Goal: Transaction & Acquisition: Book appointment/travel/reservation

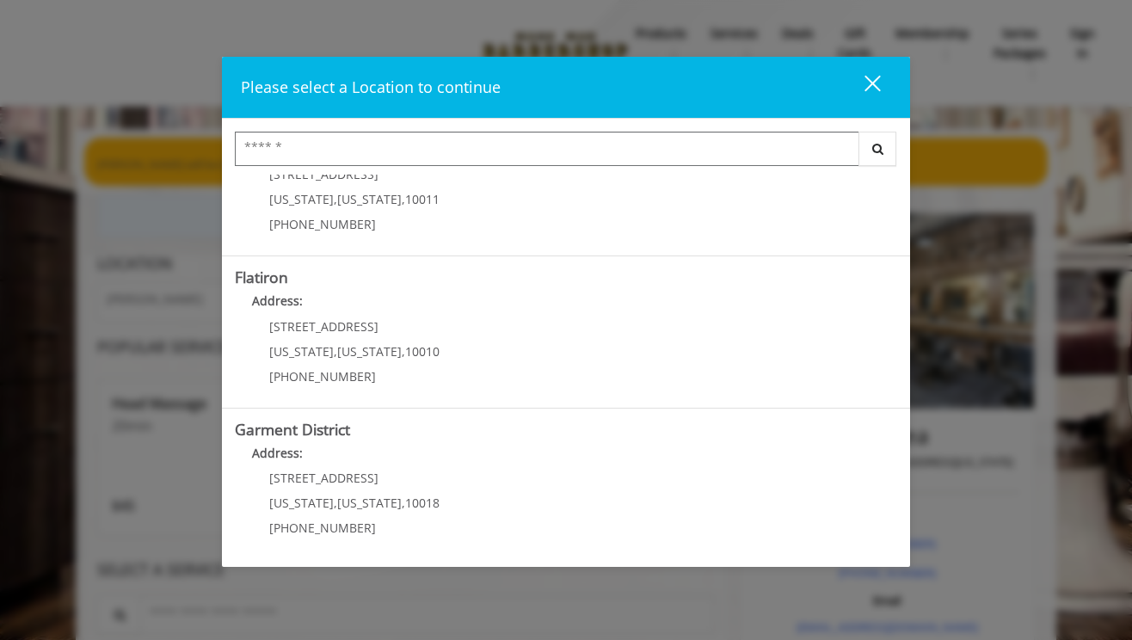
scroll to position [375, 0]
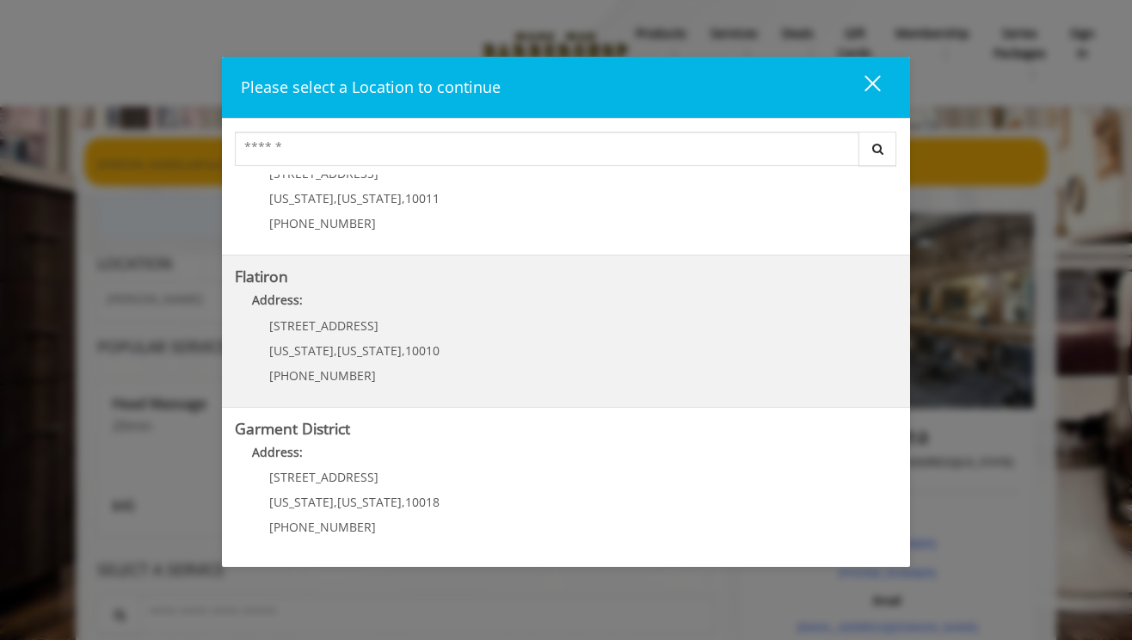
click at [480, 324] on "Flatiron Address: [STREET_ADDRESS][US_STATE][US_STATE] (917) 475-1765" at bounding box center [566, 331] width 662 height 126
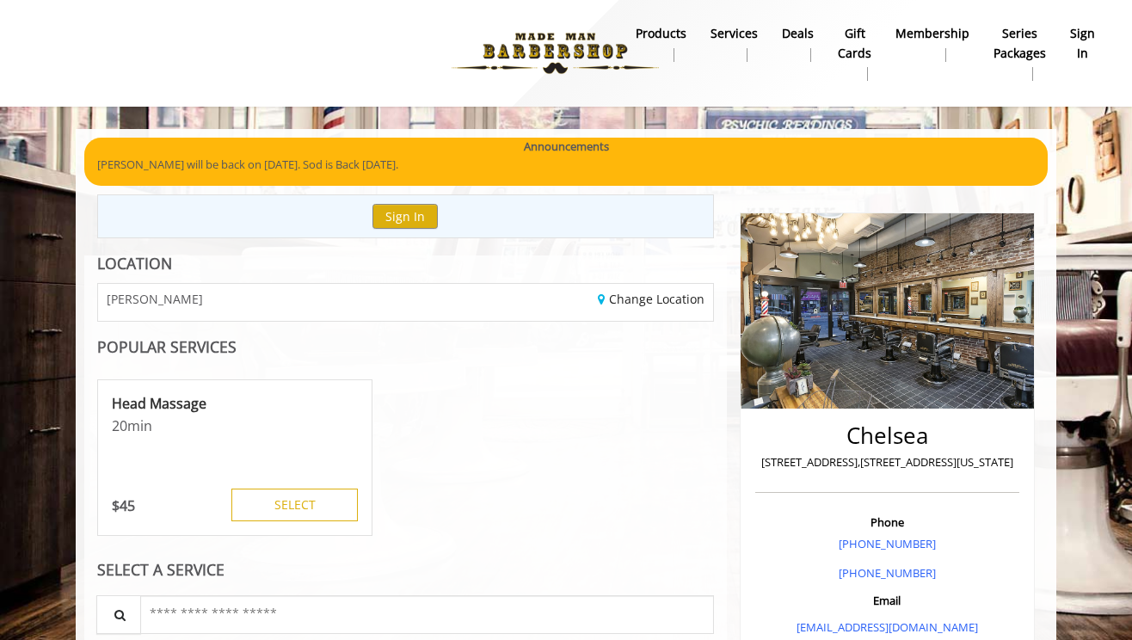
scroll to position [76, 0]
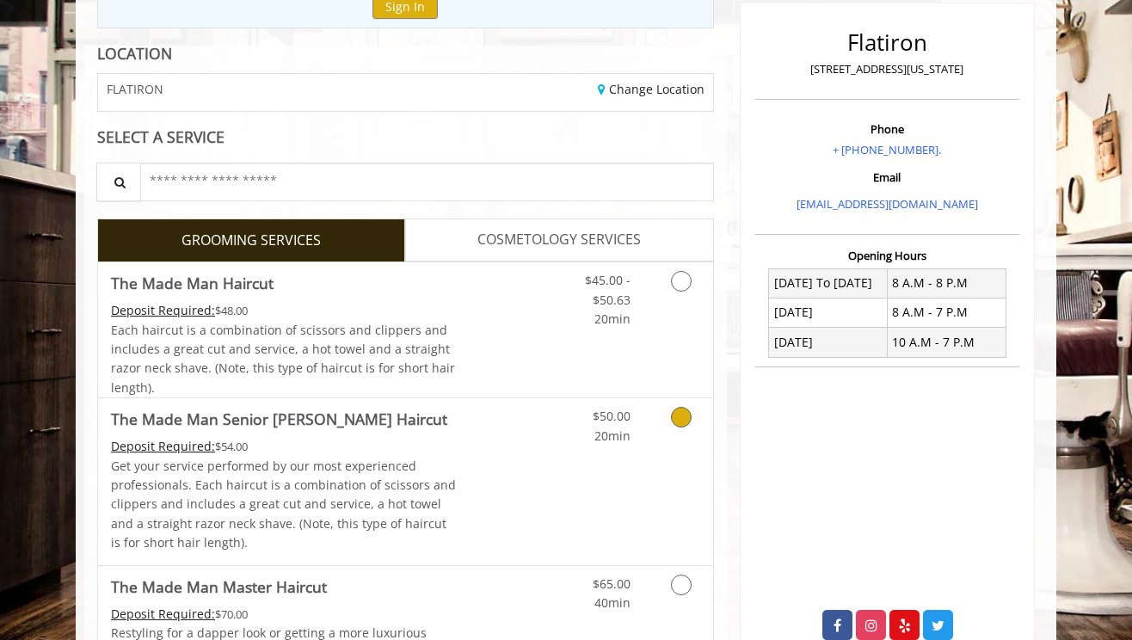
scroll to position [228, 0]
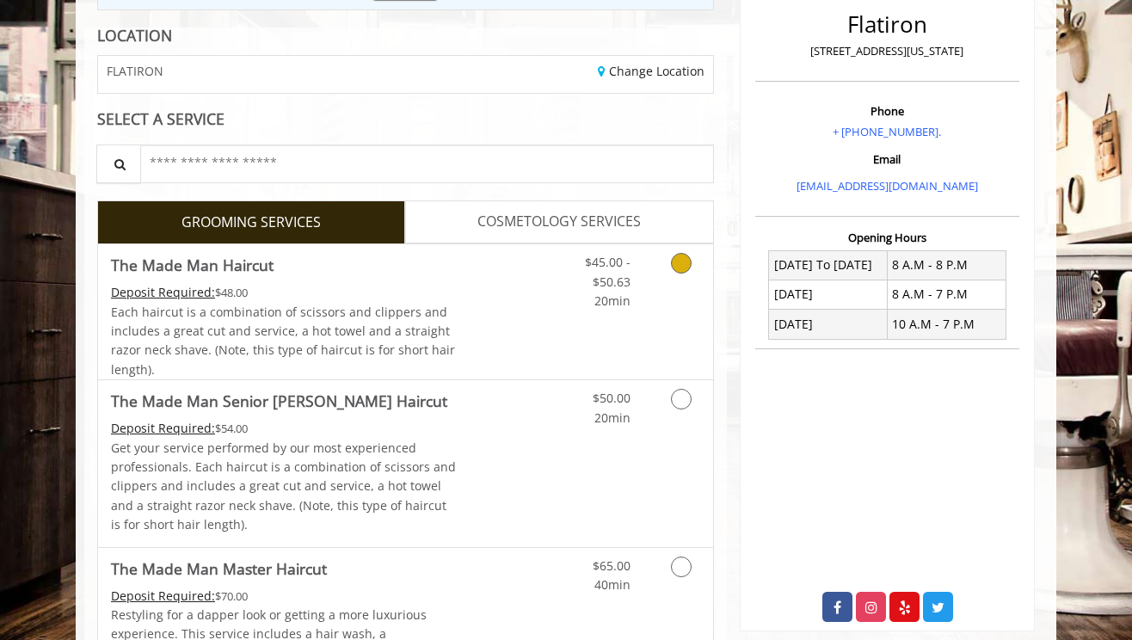
click at [688, 261] on icon "Grooming services" at bounding box center [681, 263] width 21 height 21
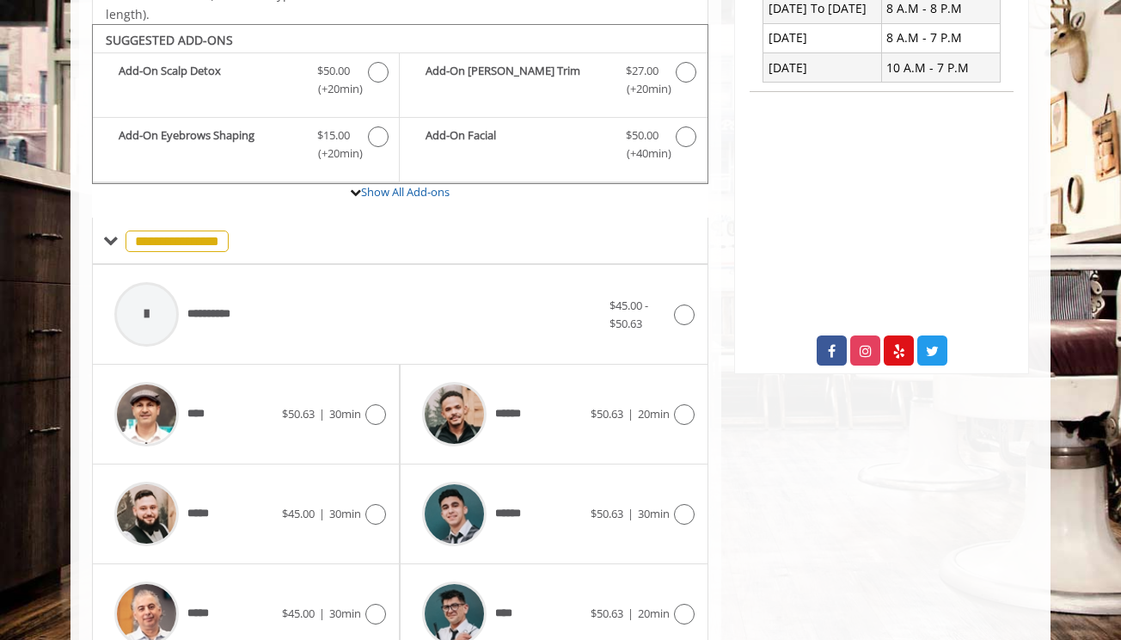
scroll to position [508, 0]
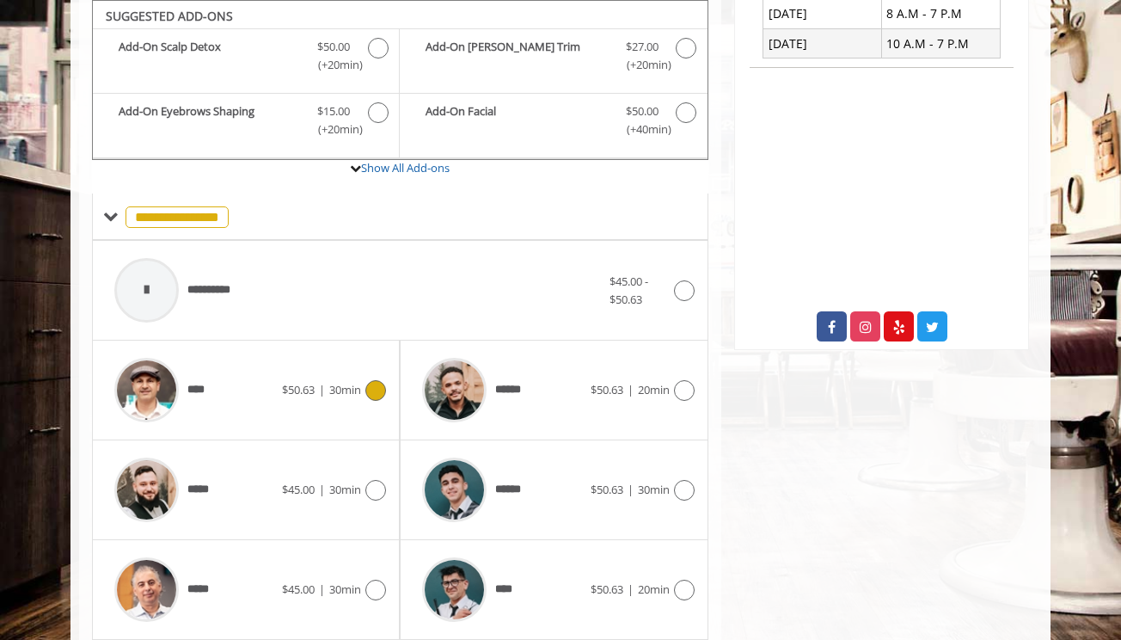
click at [375, 384] on icon at bounding box center [375, 390] width 21 height 21
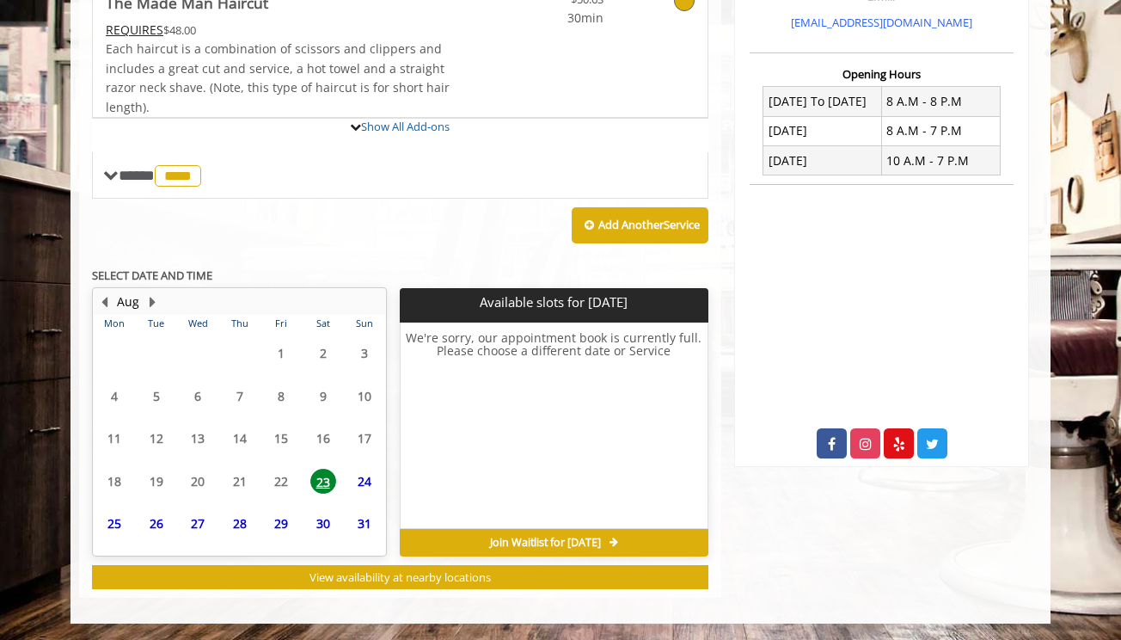
scroll to position [549, 0]
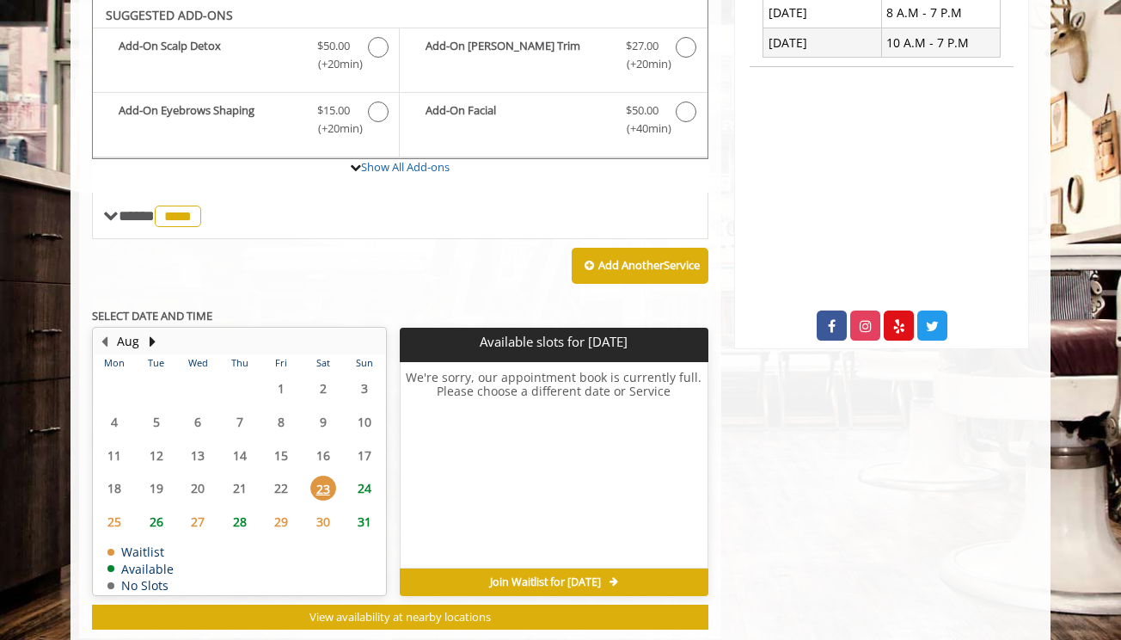
click at [365, 486] on span "24" at bounding box center [365, 487] width 26 height 25
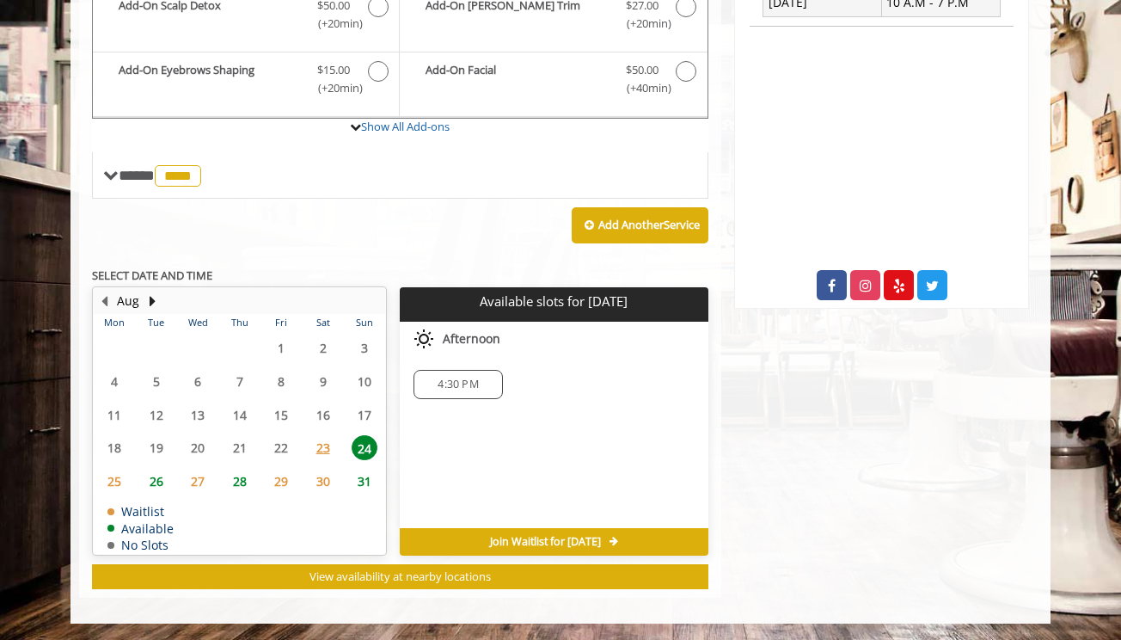
click at [449, 386] on span "4:30 PM" at bounding box center [458, 384] width 40 height 14
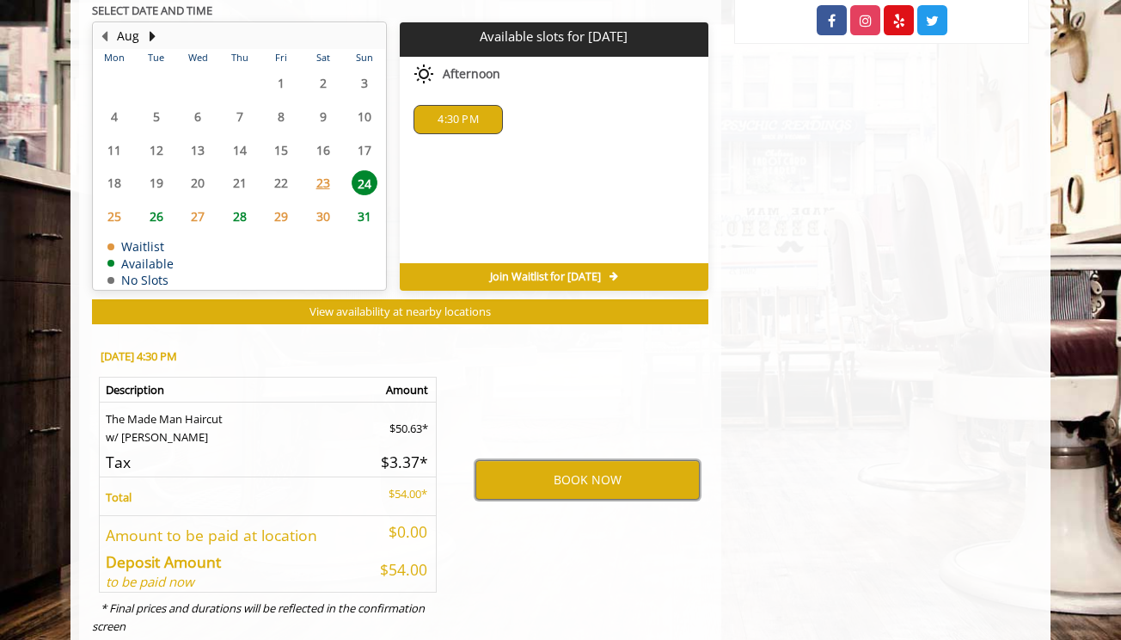
scroll to position [860, 0]
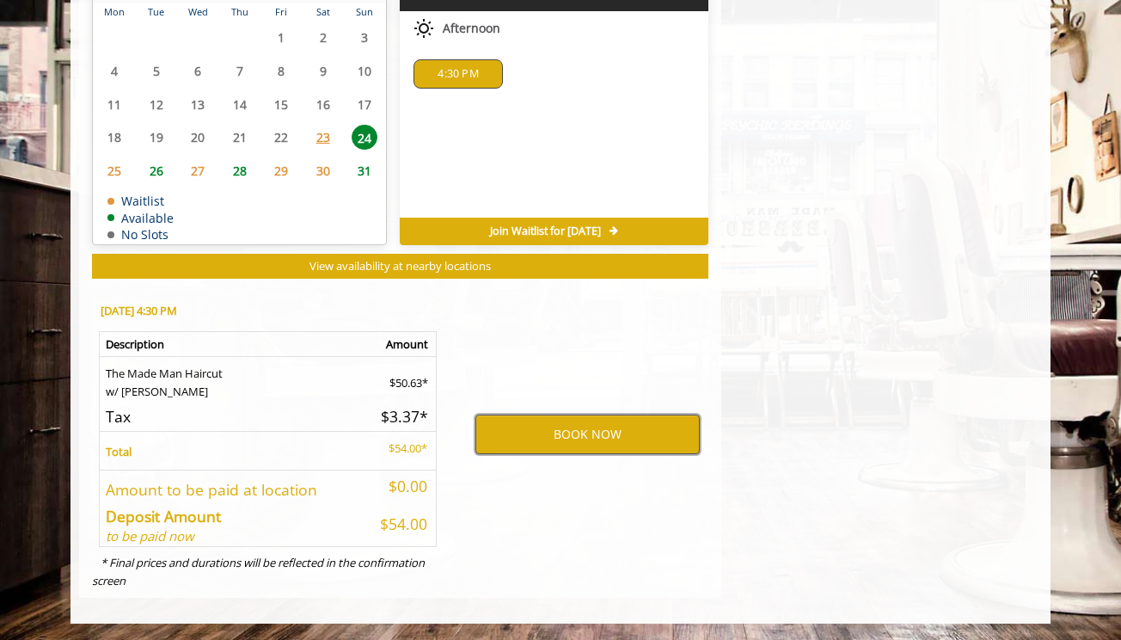
click at [545, 434] on button "BOOK NOW" at bounding box center [587, 434] width 224 height 40
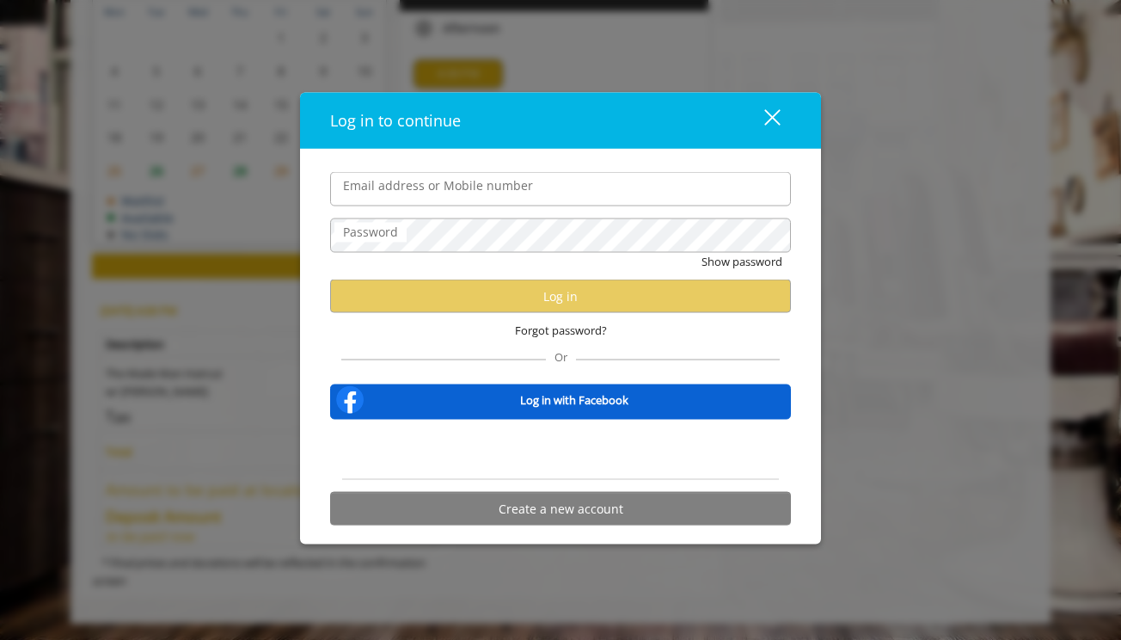
type input "**********"
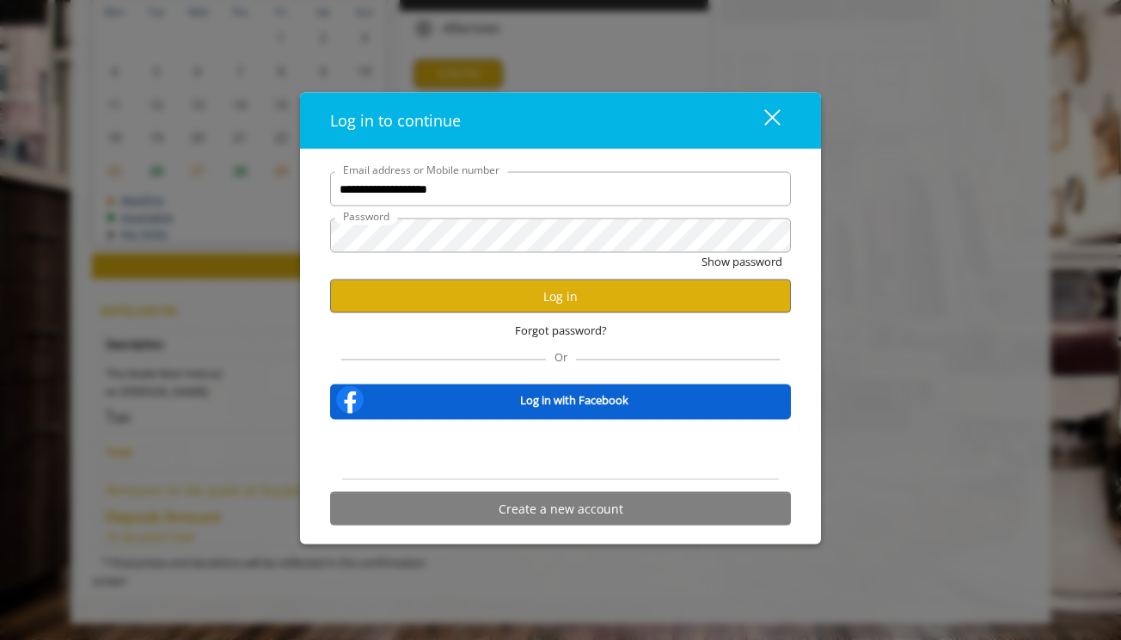
scroll to position [0, 0]
click at [508, 293] on button "Log in" at bounding box center [560, 296] width 461 height 34
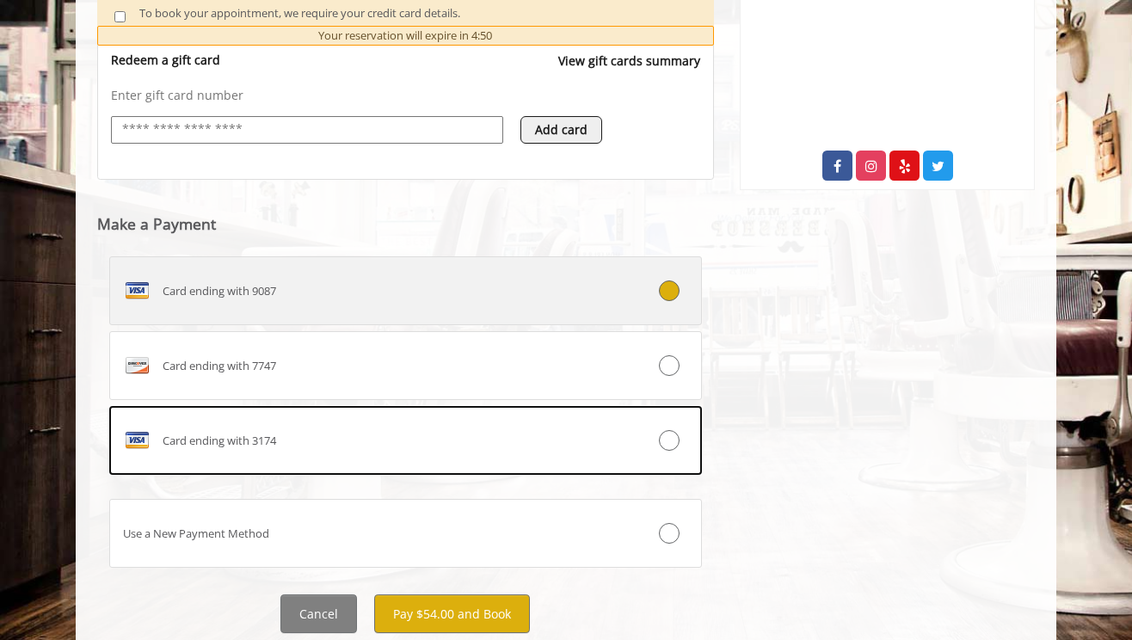
scroll to position [674, 0]
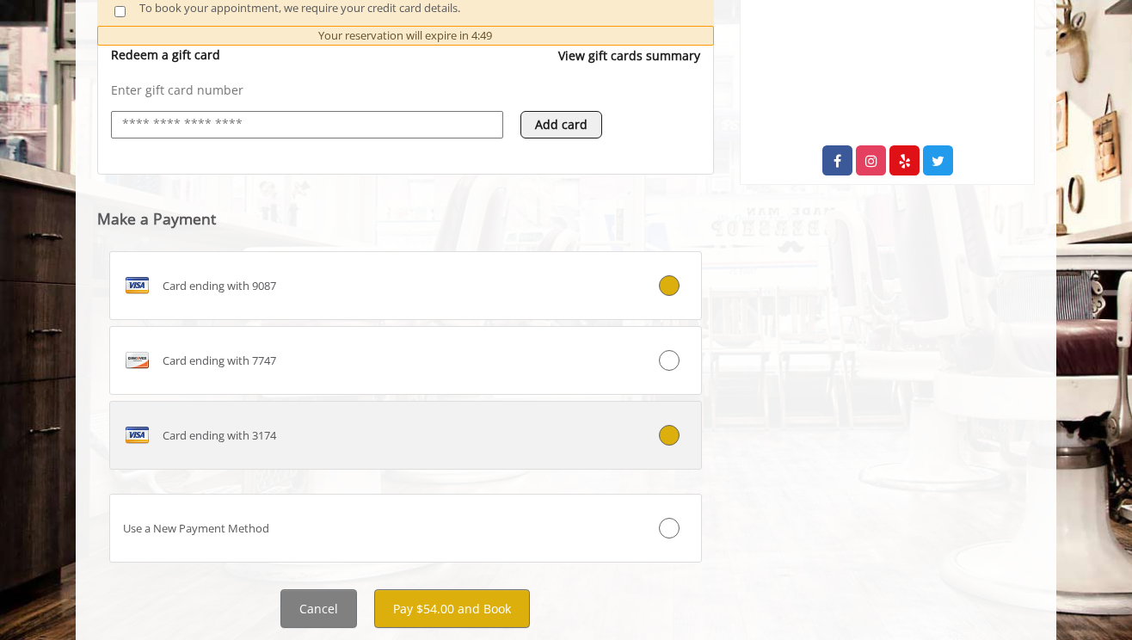
click at [545, 420] on label "Card ending with 3174" at bounding box center [405, 435] width 592 height 69
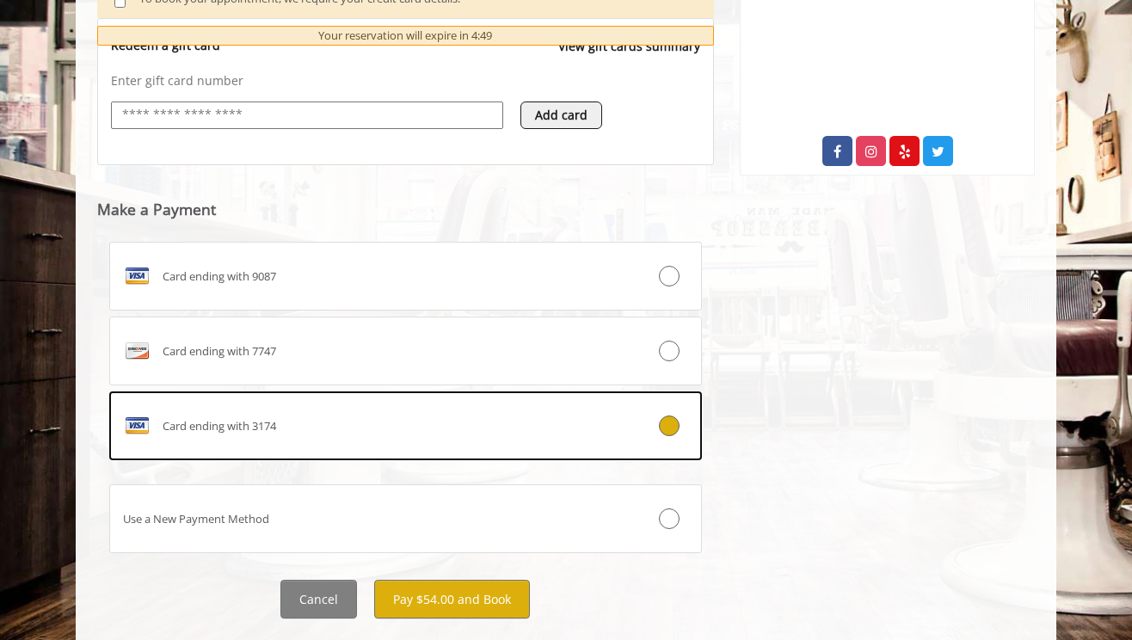
scroll to position [722, 0]
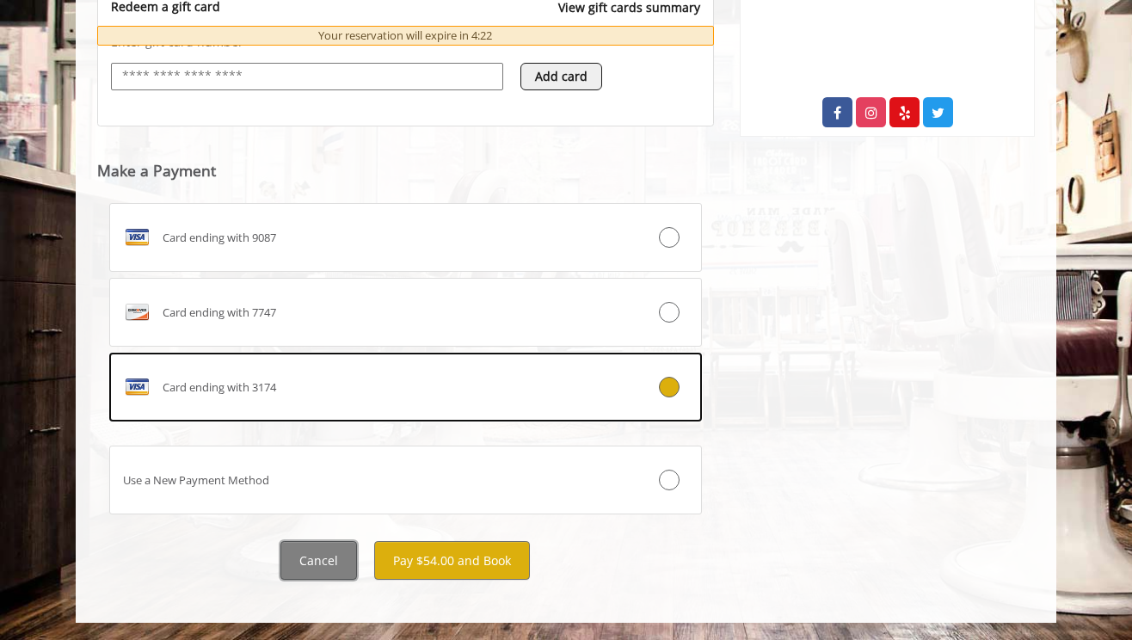
click at [337, 561] on button "Cancel" at bounding box center [318, 560] width 77 height 39
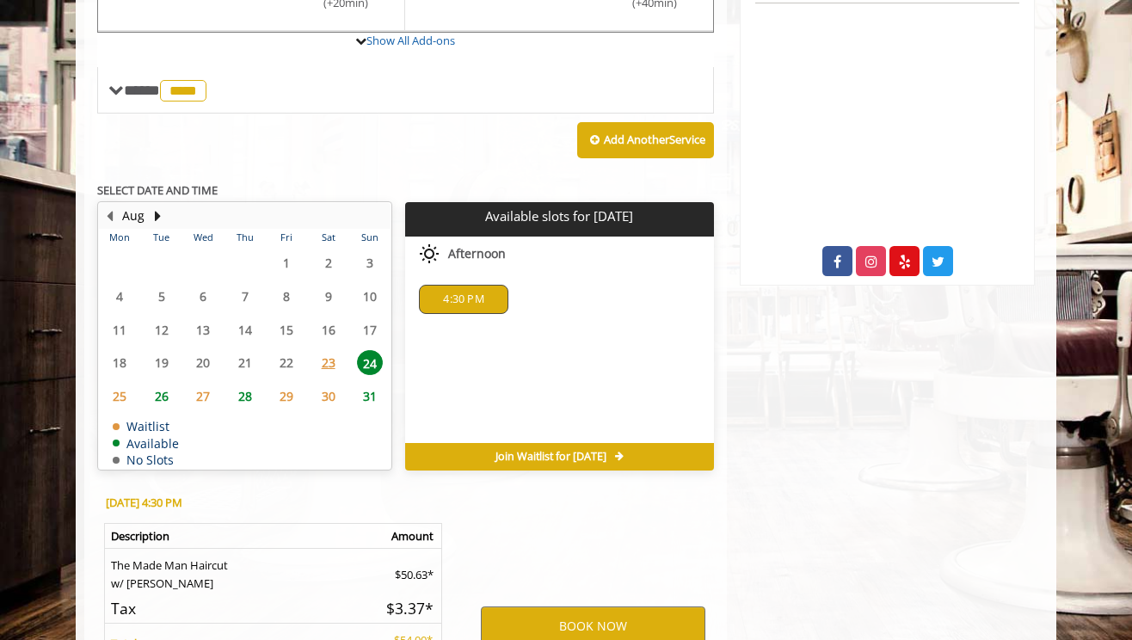
scroll to position [584, 0]
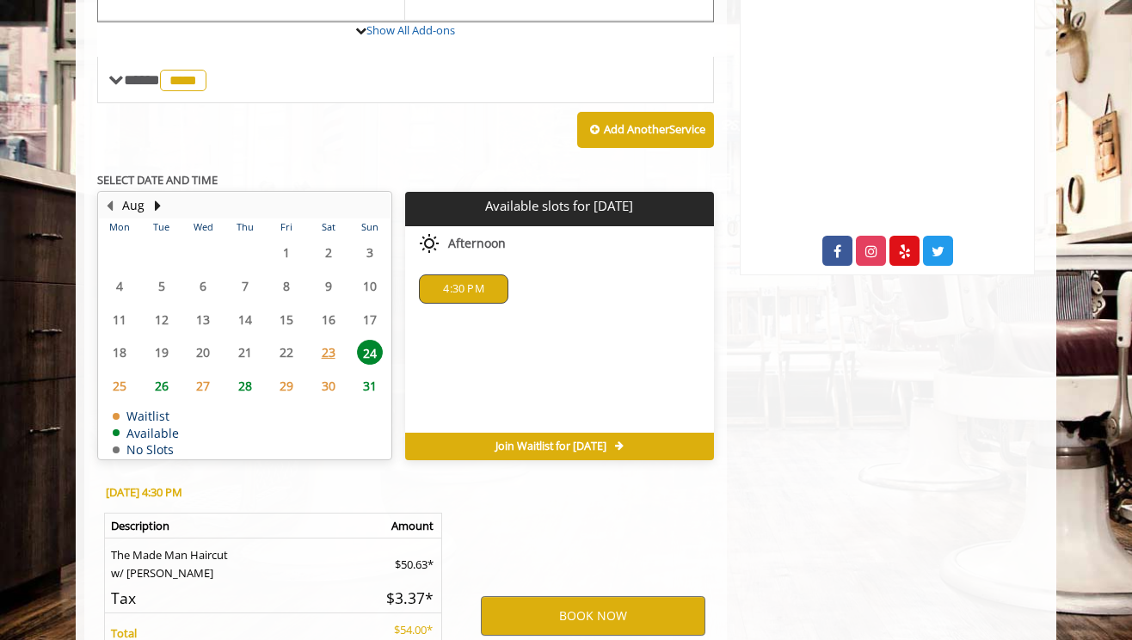
click at [116, 386] on span "25" at bounding box center [120, 385] width 26 height 25
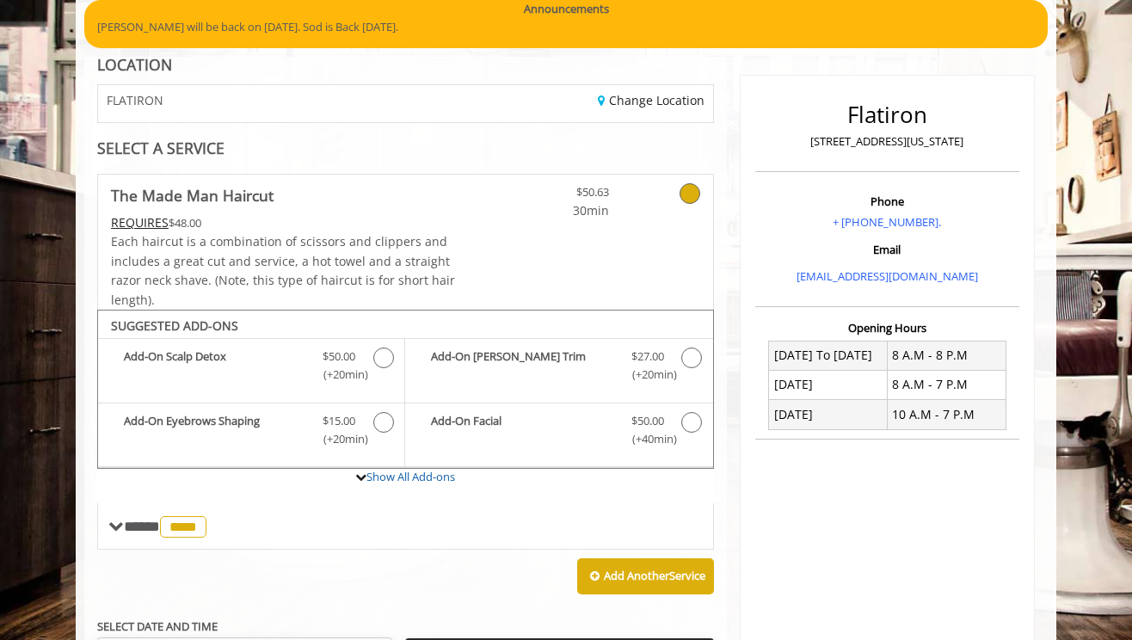
scroll to position [142, 0]
